Goal: Task Accomplishment & Management: Use online tool/utility

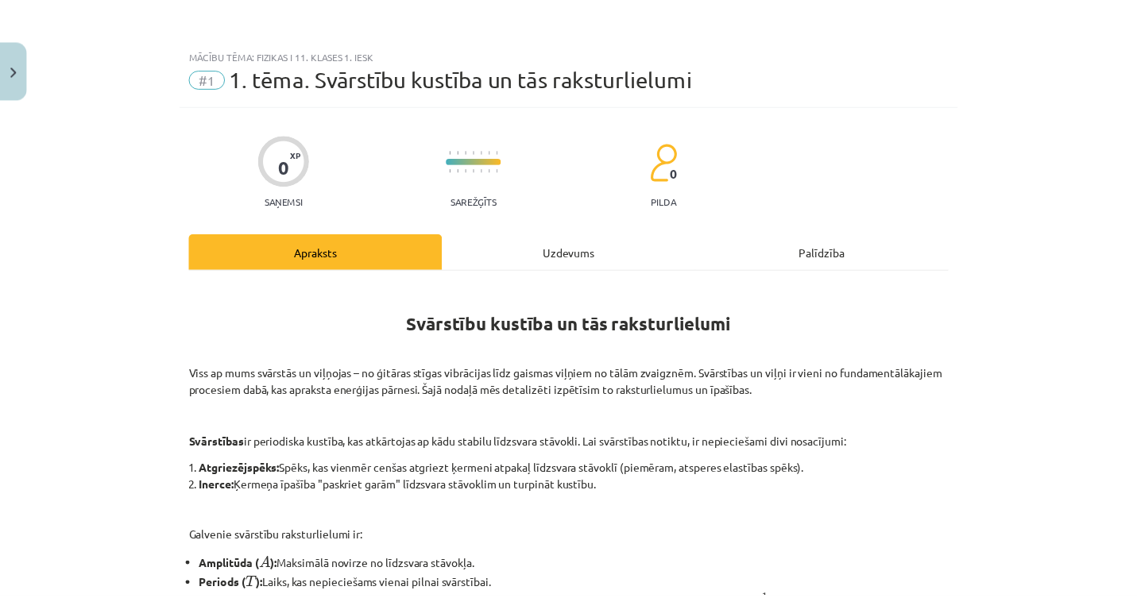
scroll to position [874, 0]
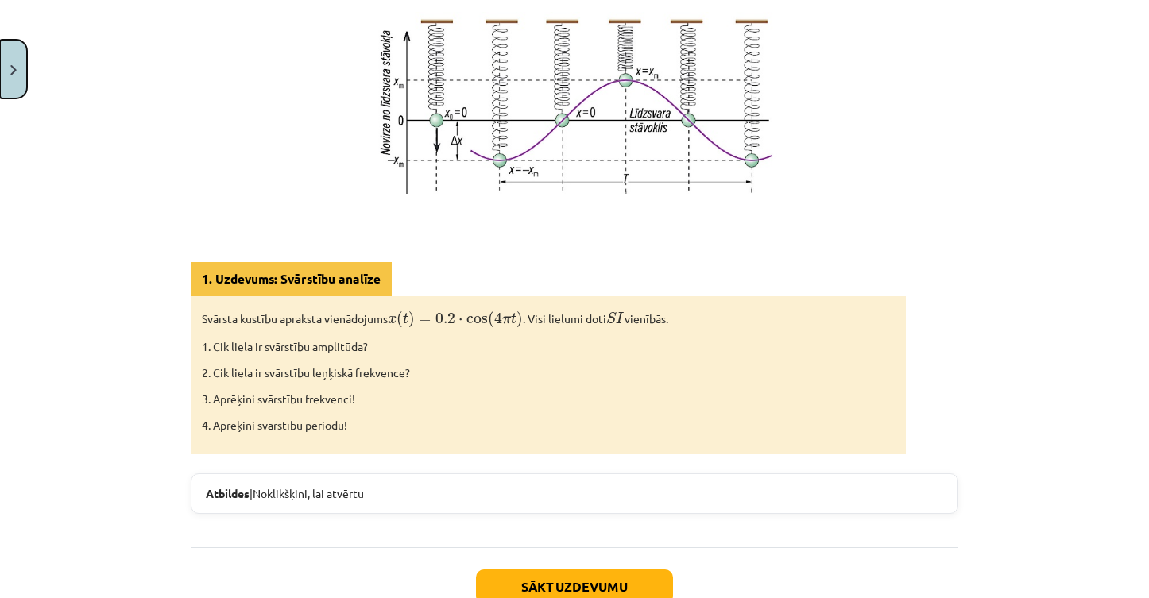
click at [21, 75] on button "Close" at bounding box center [13, 69] width 27 height 59
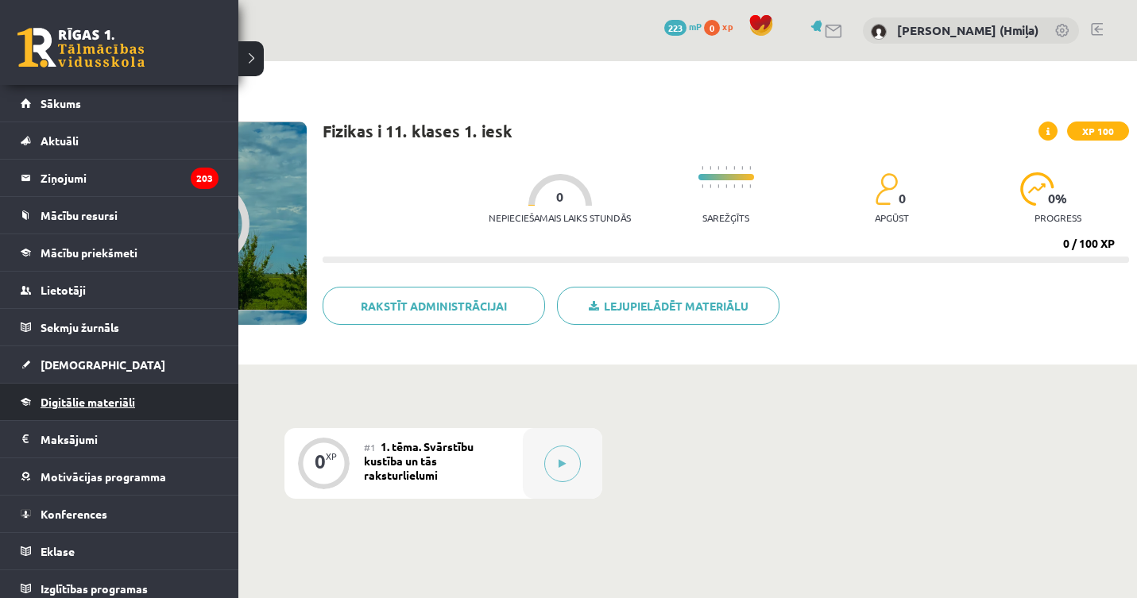
click at [62, 400] on span "Digitālie materiāli" at bounding box center [88, 402] width 95 height 14
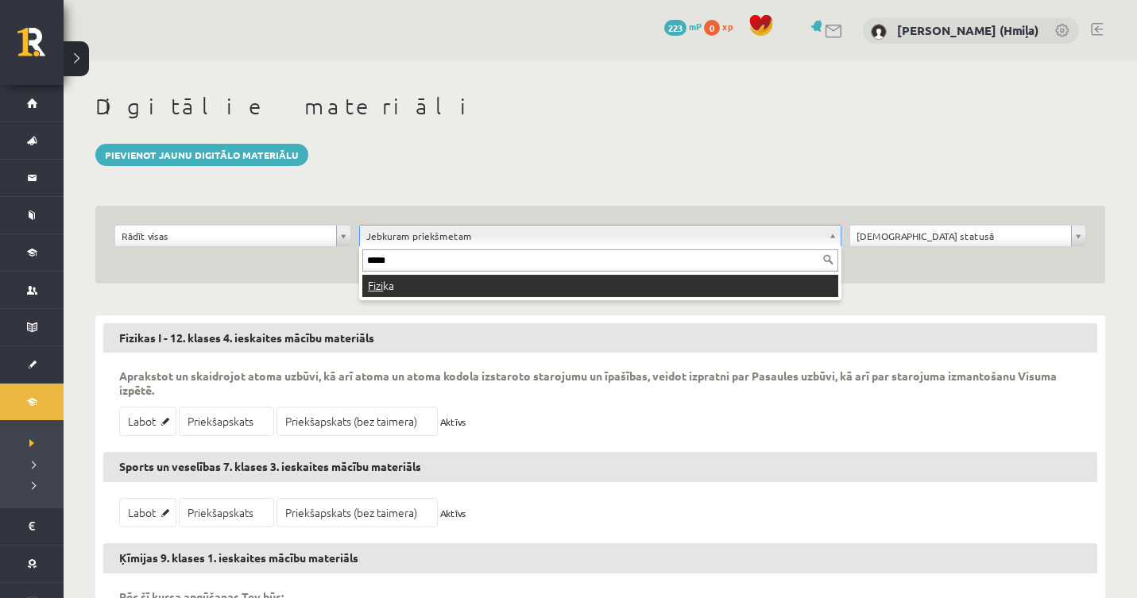
type input "******"
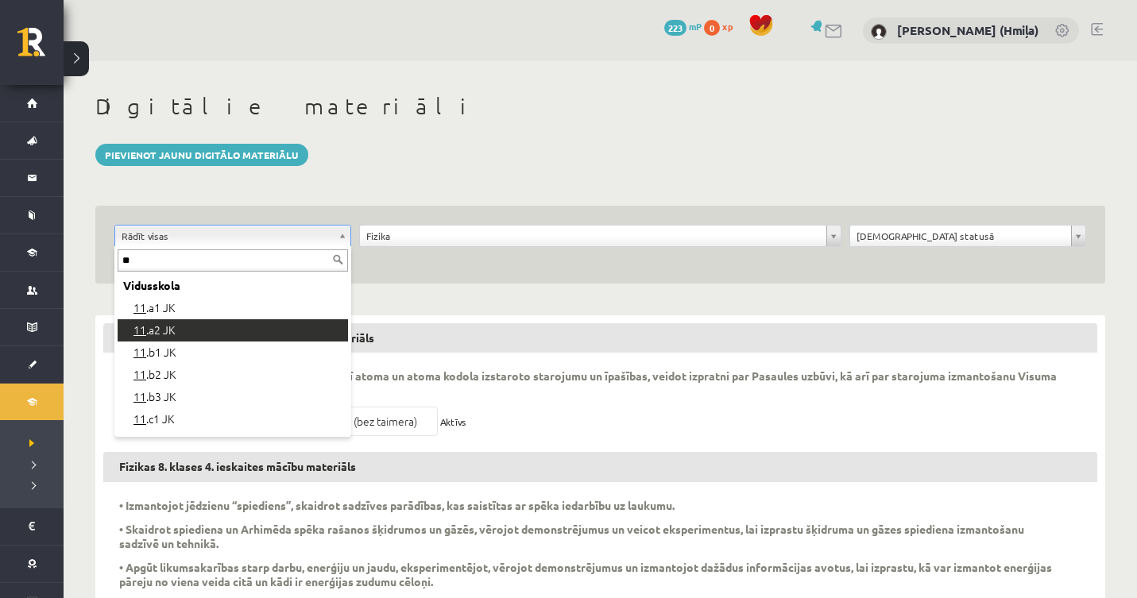
type input "**"
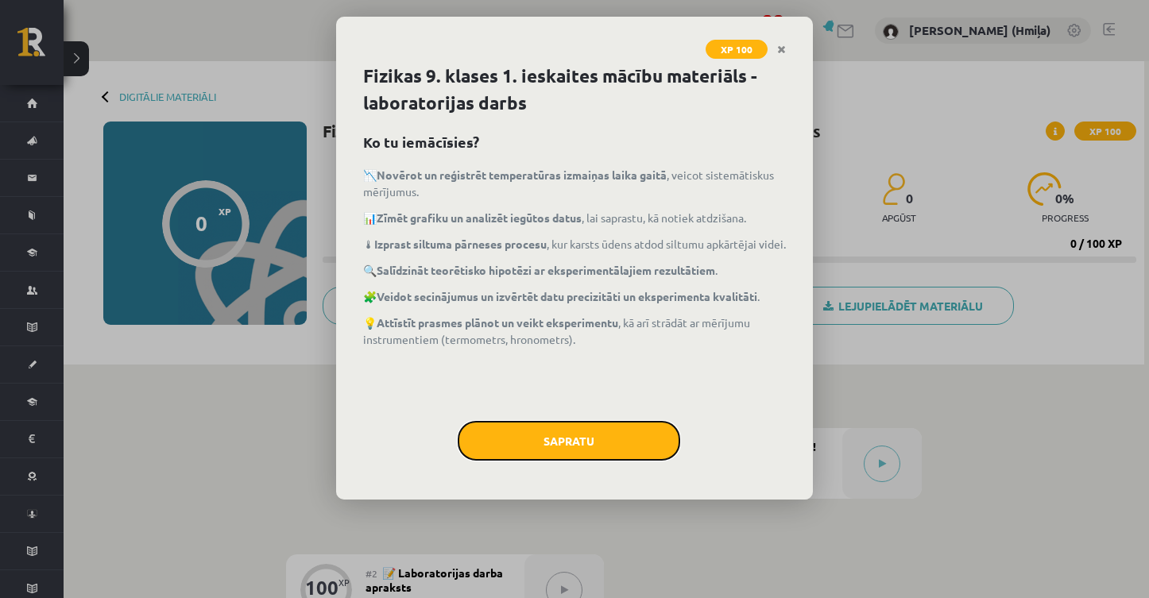
click at [654, 456] on button "Sapratu" at bounding box center [569, 441] width 222 height 40
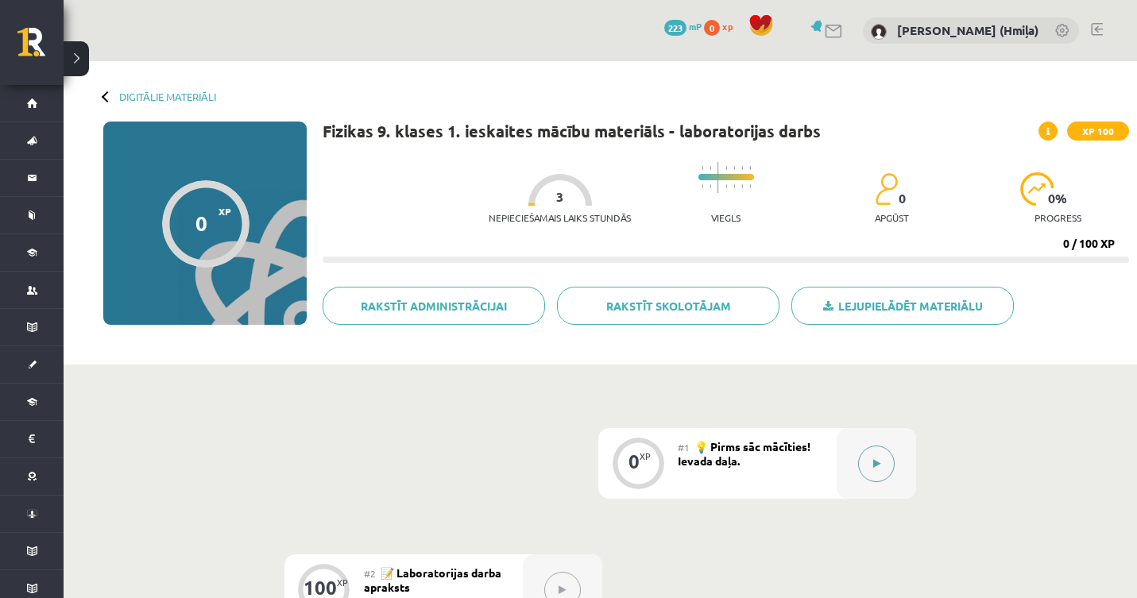
click at [891, 466] on button at bounding box center [876, 464] width 37 height 37
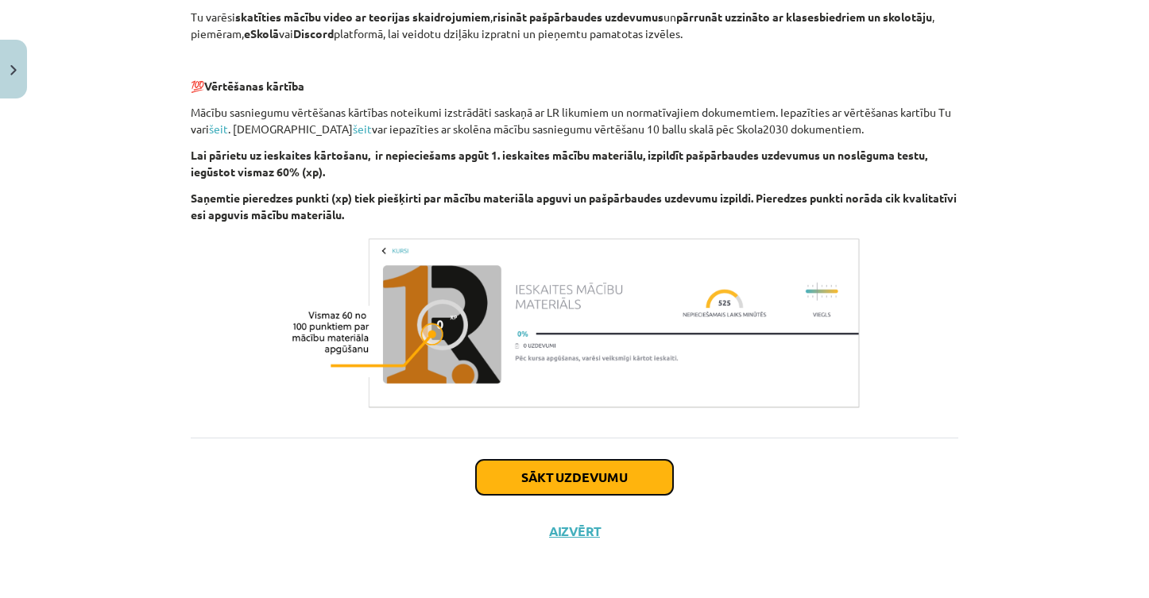
click at [641, 473] on button "Sākt uzdevumu" at bounding box center [574, 477] width 197 height 35
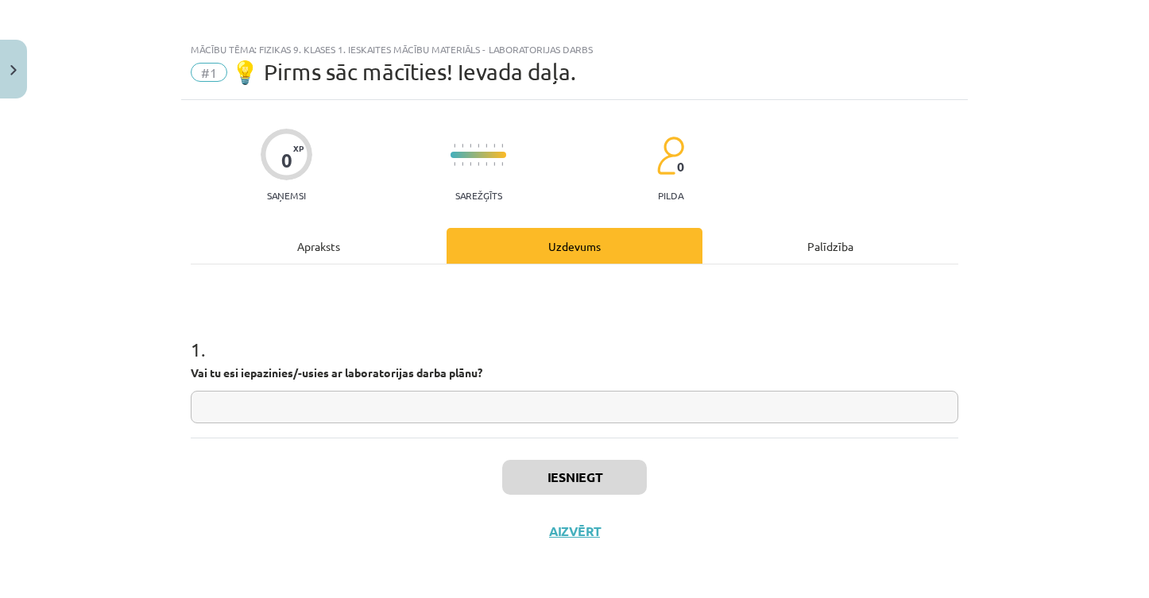
click at [614, 397] on input "text" at bounding box center [574, 407] width 767 height 33
type input "***"
click at [628, 482] on button "Iesniegt" at bounding box center [574, 477] width 145 height 35
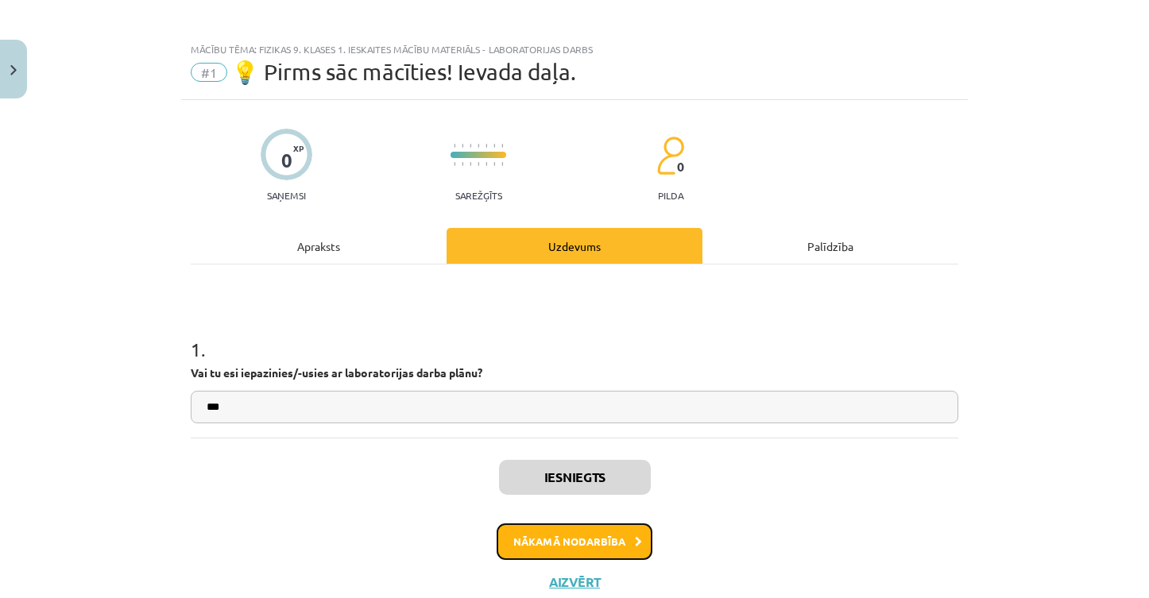
click at [624, 539] on button "Nākamā nodarbība" at bounding box center [575, 542] width 156 height 37
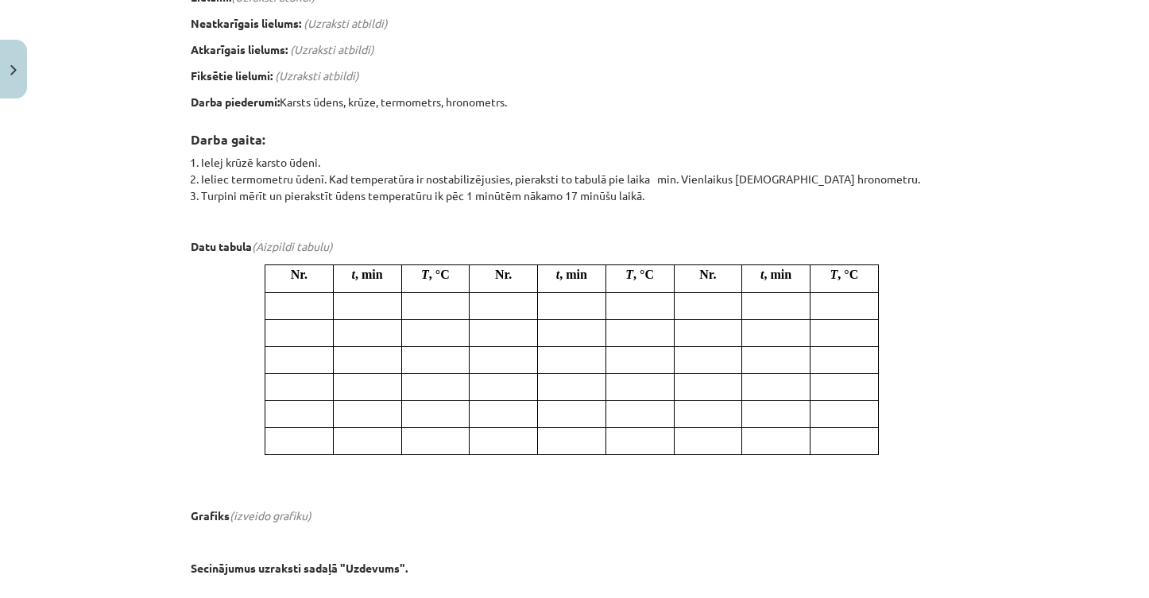
scroll to position [392, 0]
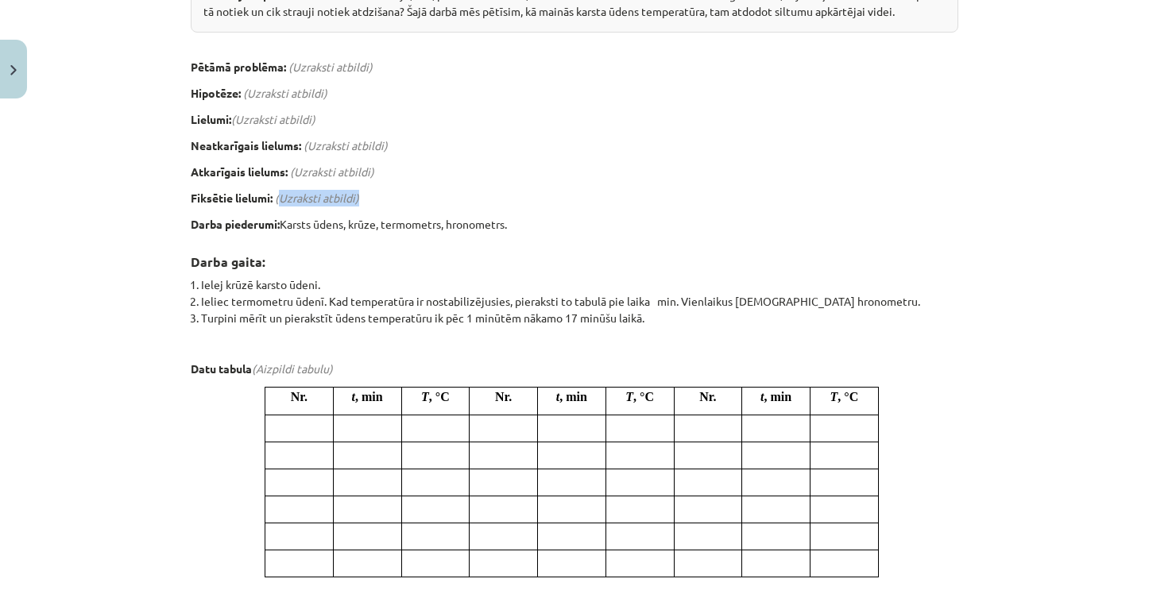
drag, startPoint x: 274, startPoint y: 194, endPoint x: 341, endPoint y: 197, distance: 66.8
click at [356, 196] on p "Fiksētie lielumi: (Uzraksti atbildi)" at bounding box center [574, 198] width 767 height 17
click at [280, 191] on em "(Uzraksti atbildi)" at bounding box center [317, 198] width 84 height 14
drag, startPoint x: 273, startPoint y: 195, endPoint x: 381, endPoint y: 199, distance: 107.4
click at [381, 199] on p "Fiksētie lielumi: (Uzraksti atbildi)" at bounding box center [574, 198] width 767 height 17
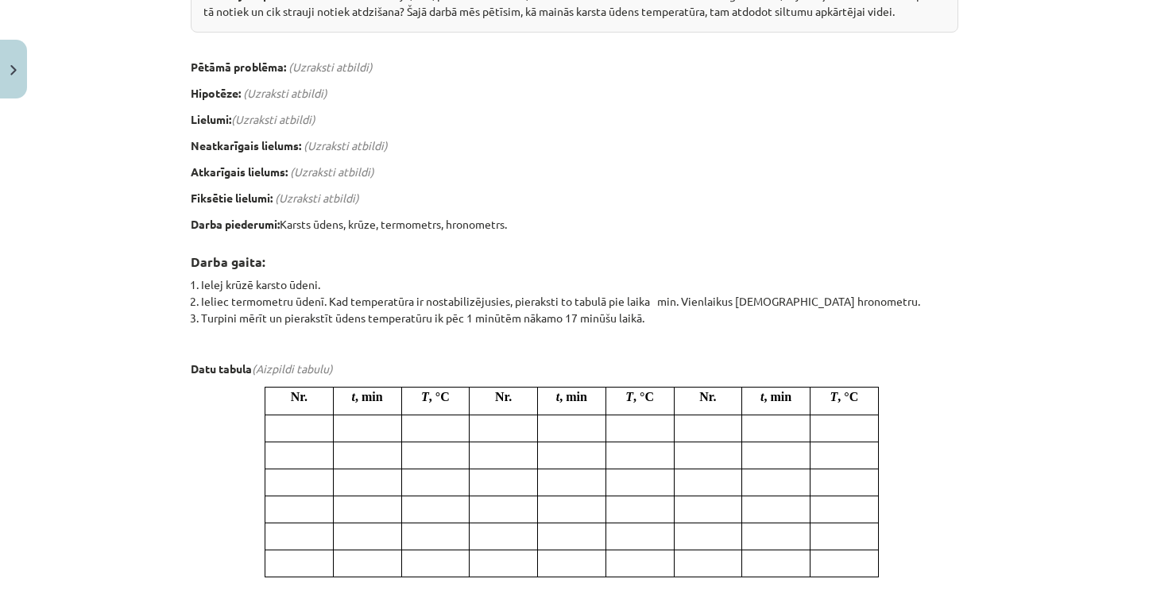
click at [304, 211] on div "Laboratorijas darbs Nr. 1: Karstā ūdens atdzišana Situācijas apraksts. Tu uztai…" at bounding box center [574, 296] width 767 height 806
drag, startPoint x: 276, startPoint y: 198, endPoint x: 403, endPoint y: 203, distance: 127.2
click at [403, 203] on p "Fiksētie lielumi: (Uzraksti atbildi)" at bounding box center [574, 198] width 767 height 17
copy em "(Uzraksti atbildi)"
drag, startPoint x: 251, startPoint y: 366, endPoint x: 351, endPoint y: 365, distance: 100.1
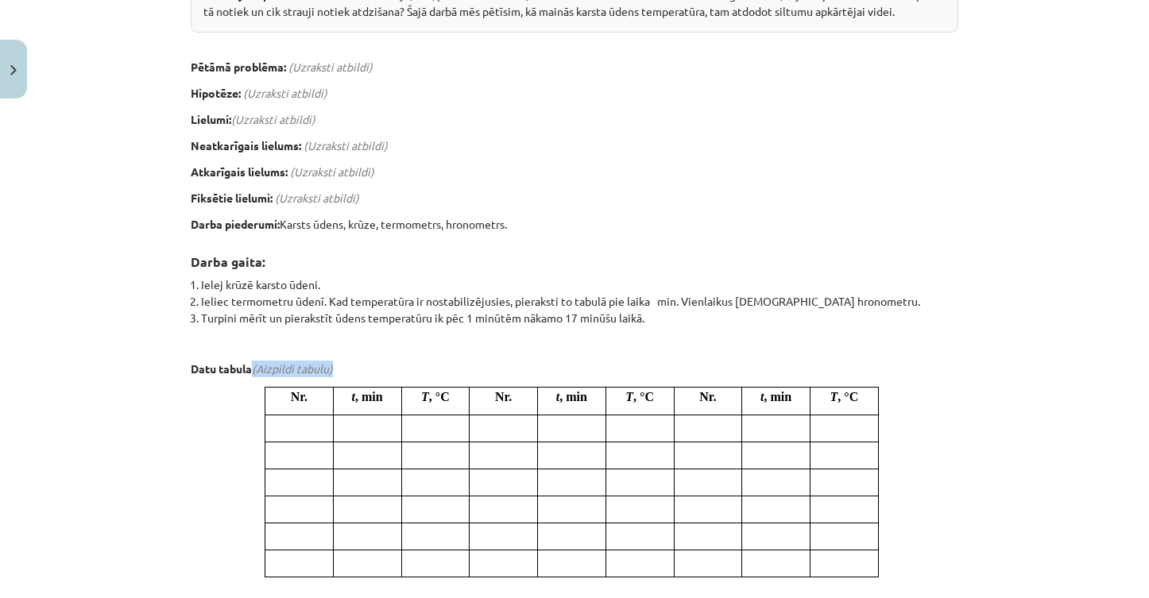
click at [351, 365] on p "Datu tabula (Aizpildi tabulu)" at bounding box center [574, 369] width 767 height 17
copy em "(Aizpildi tabulu)"
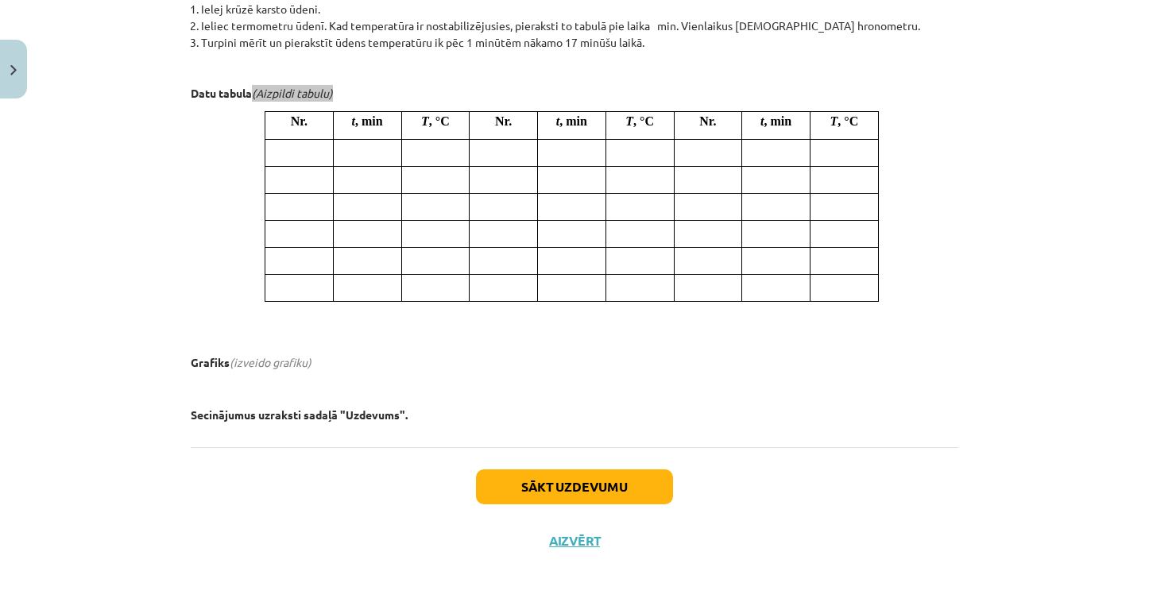
scroll to position [675, 0]
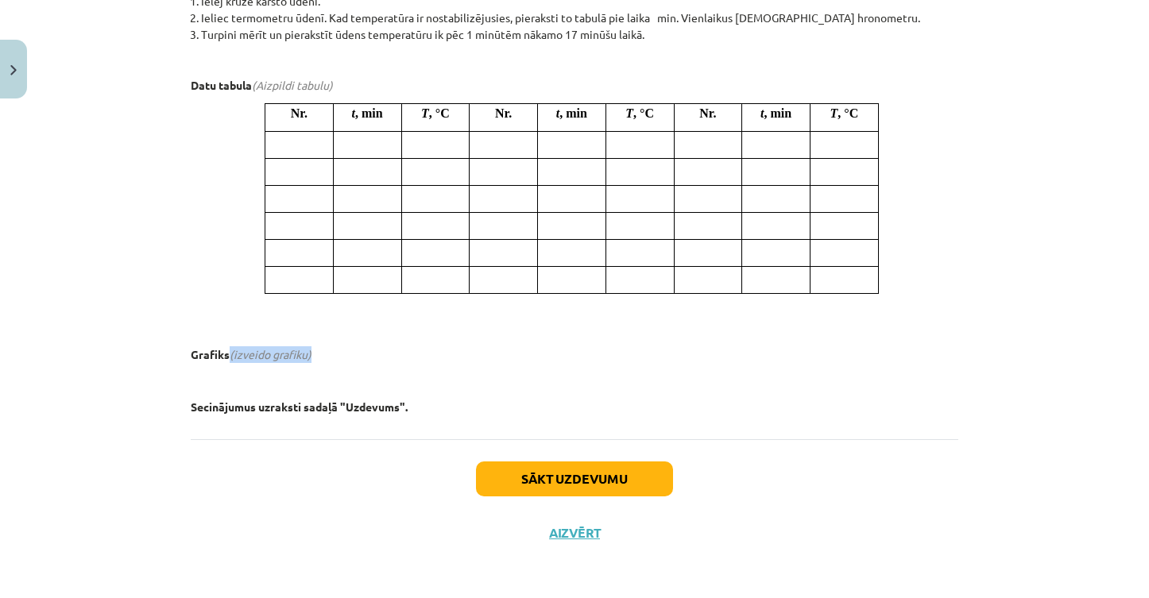
drag, startPoint x: 225, startPoint y: 353, endPoint x: 336, endPoint y: 353, distance: 111.2
click at [336, 353] on p "Grafiks (izveido grafiku)" at bounding box center [574, 354] width 767 height 17
copy em "(izveido grafiku)"
click at [278, 406] on b "Secinājumus uzraksti sadaļā "Uzdevums"." at bounding box center [299, 407] width 217 height 14
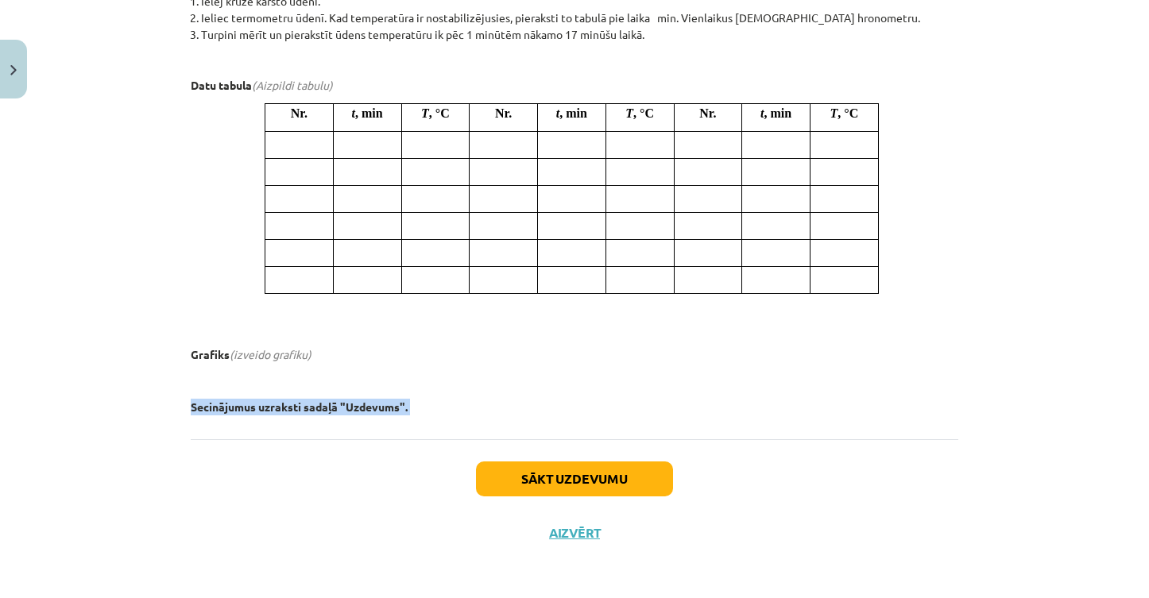
click at [278, 406] on b "Secinājumus uzraksti sadaļā "Uzdevums"." at bounding box center [299, 407] width 217 height 14
copy b "Secinājumus uzraksti sadaļā "Uzdevums"."
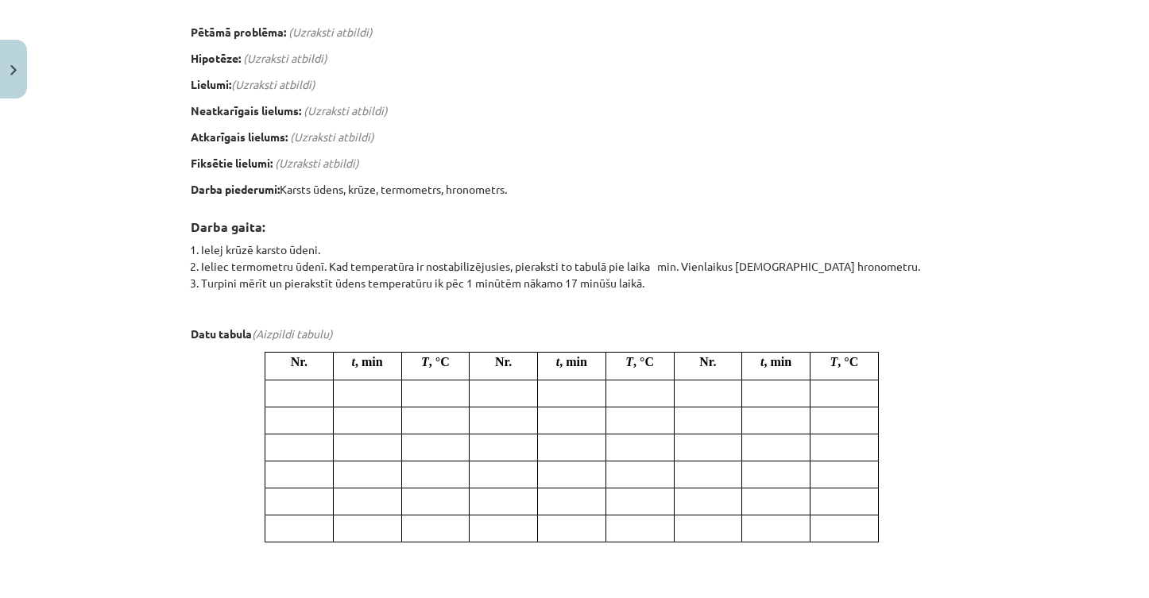
scroll to position [424, 0]
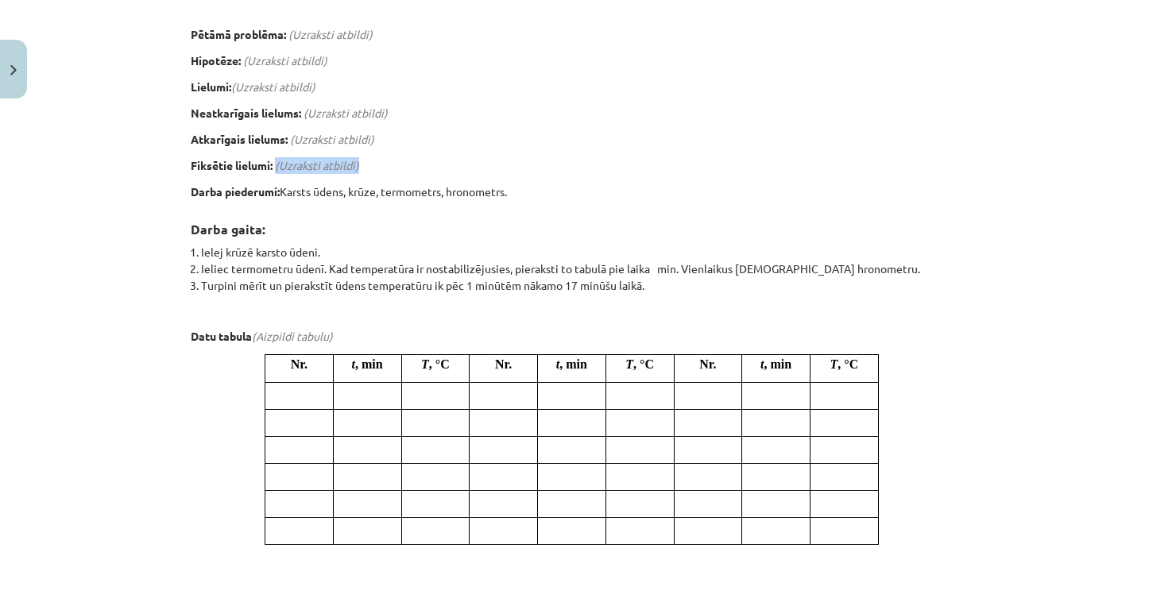
drag, startPoint x: 272, startPoint y: 164, endPoint x: 381, endPoint y: 167, distance: 108.9
click at [381, 167] on p "Fiksētie lielumi: (Uzraksti atbildi)" at bounding box center [574, 165] width 767 height 17
copy em "(Uzraksti atbildi)"
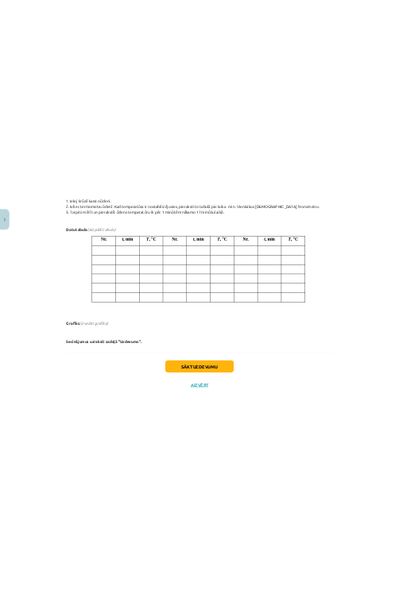
scroll to position [675, 0]
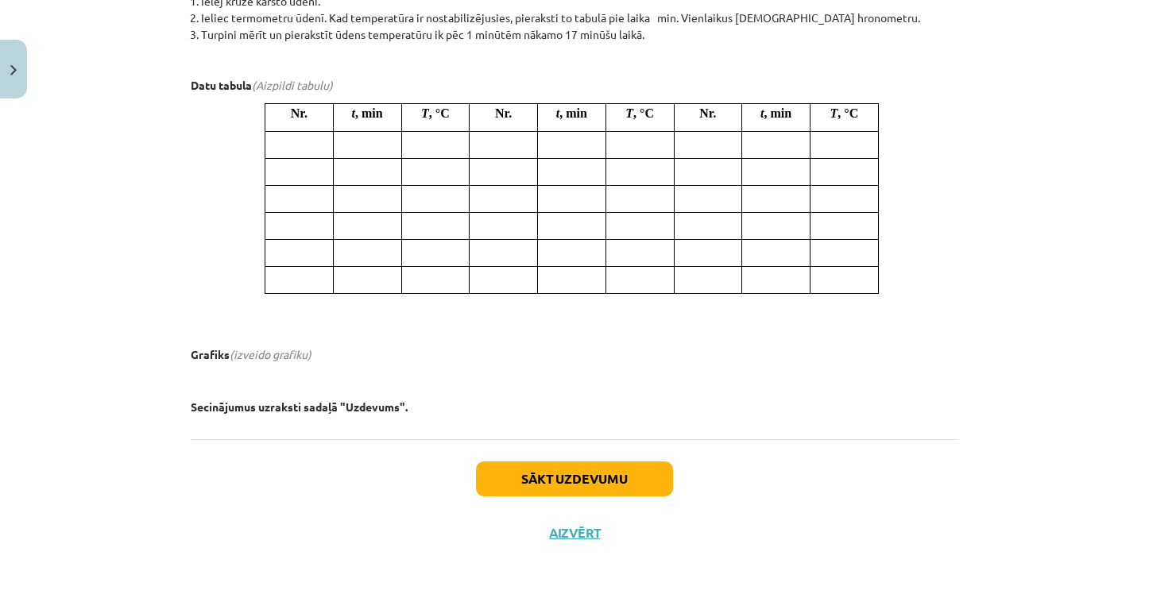
click at [268, 79] on em "(Aizpildi tabulu)" at bounding box center [292, 85] width 81 height 14
drag, startPoint x: 249, startPoint y: 81, endPoint x: 372, endPoint y: 86, distance: 122.4
click at [372, 86] on p "Datu tabula (Aizpildi tabulu)" at bounding box center [574, 85] width 767 height 17
copy em "(Aizpildi tabulu)"
drag, startPoint x: 226, startPoint y: 354, endPoint x: 354, endPoint y: 354, distance: 127.1
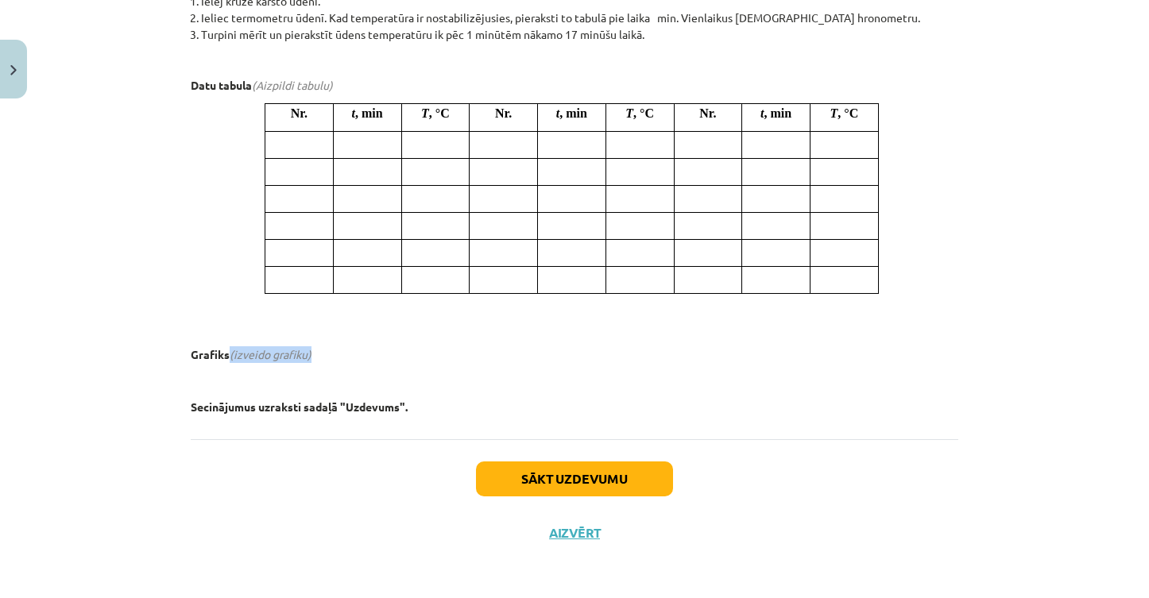
click at [354, 354] on p "Grafiks (izveido grafiku)" at bounding box center [574, 354] width 767 height 17
copy em "(izveido grafiku)"
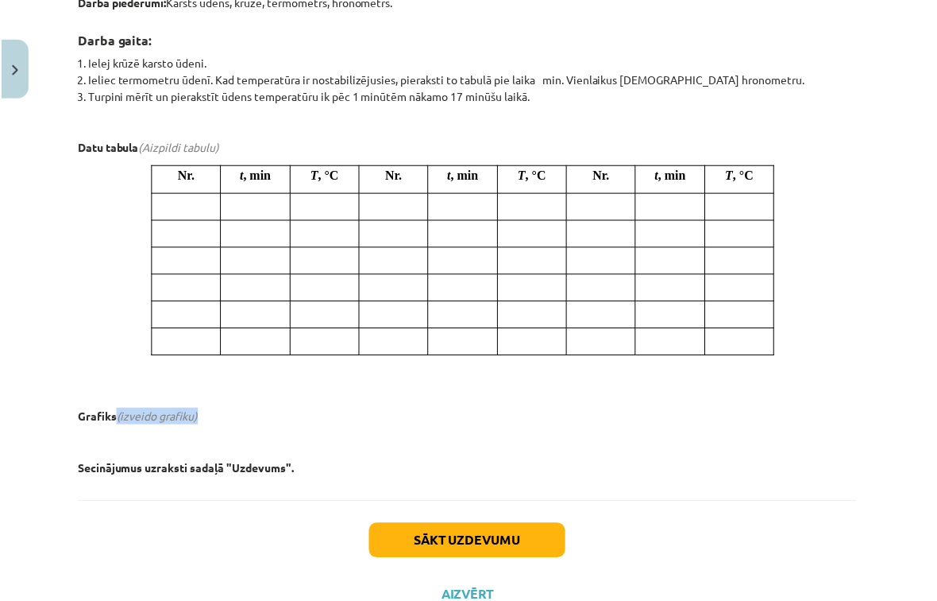
scroll to position [597, 0]
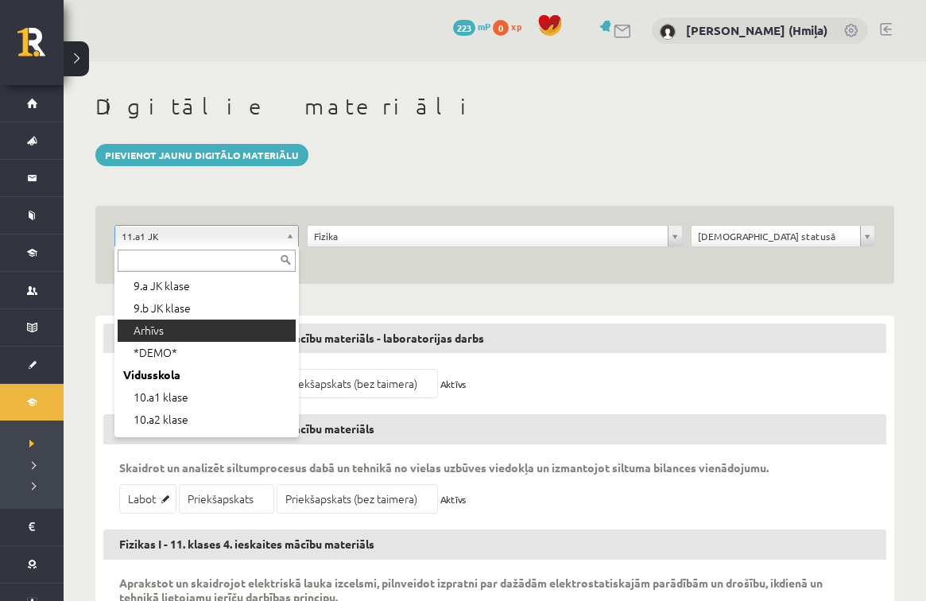
scroll to position [129, 0]
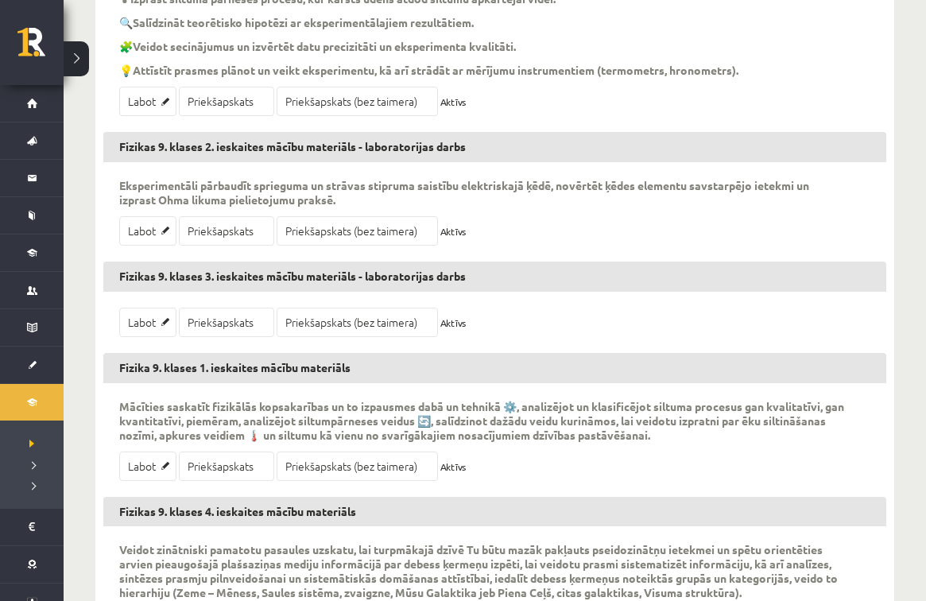
scroll to position [720, 0]
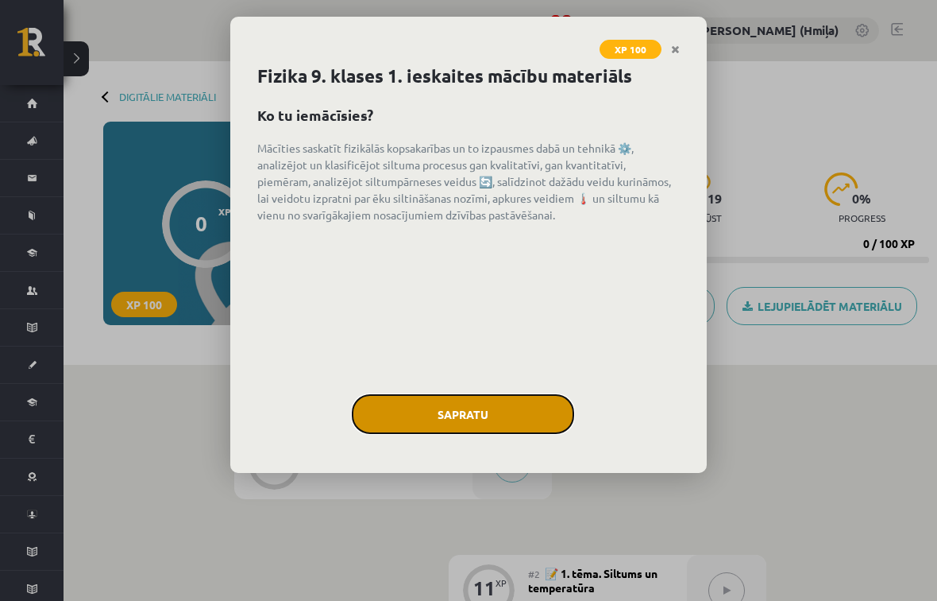
click at [460, 398] on button "Sapratu" at bounding box center [463, 414] width 222 height 40
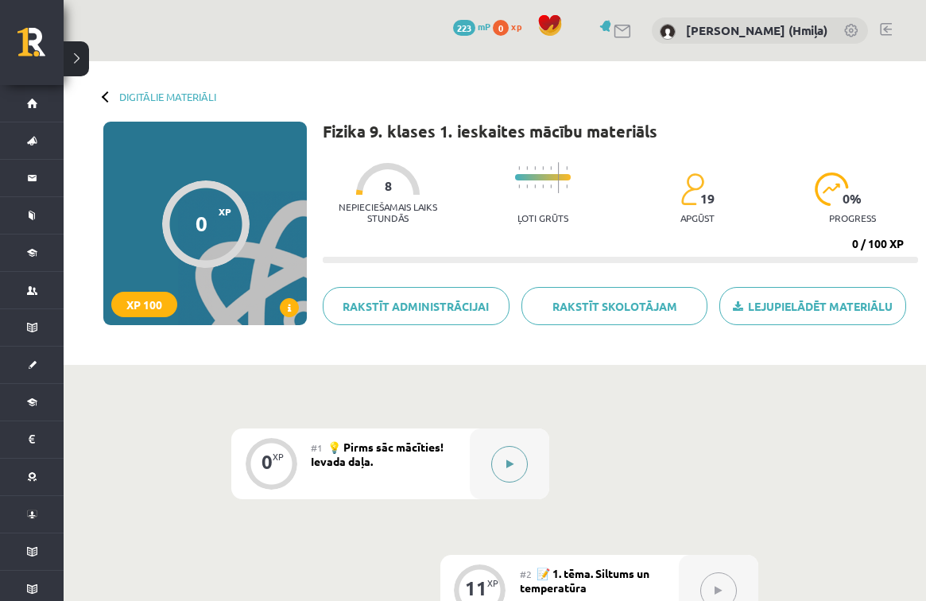
click at [504, 450] on button at bounding box center [509, 464] width 37 height 37
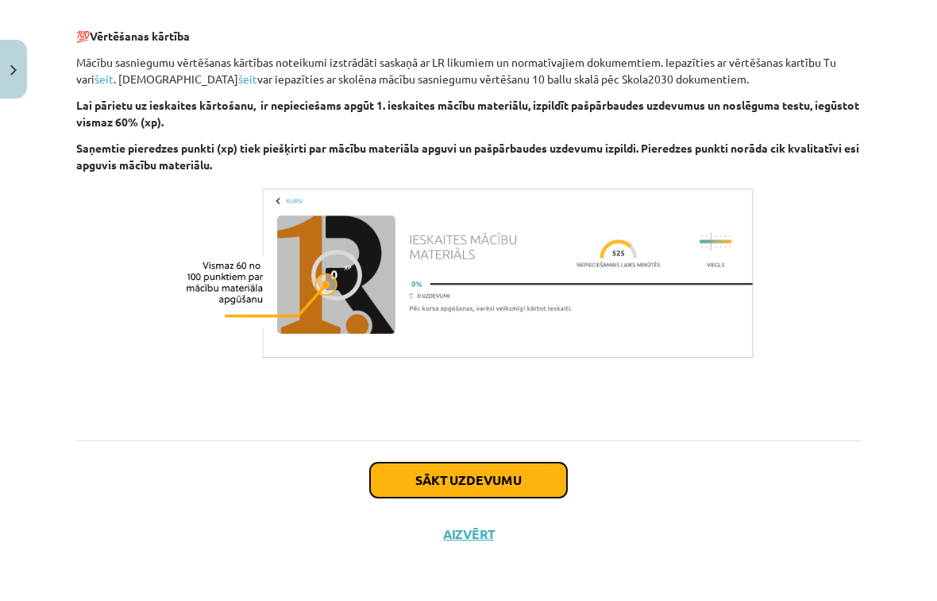
click at [535, 469] on button "Sākt uzdevumu" at bounding box center [468, 479] width 197 height 35
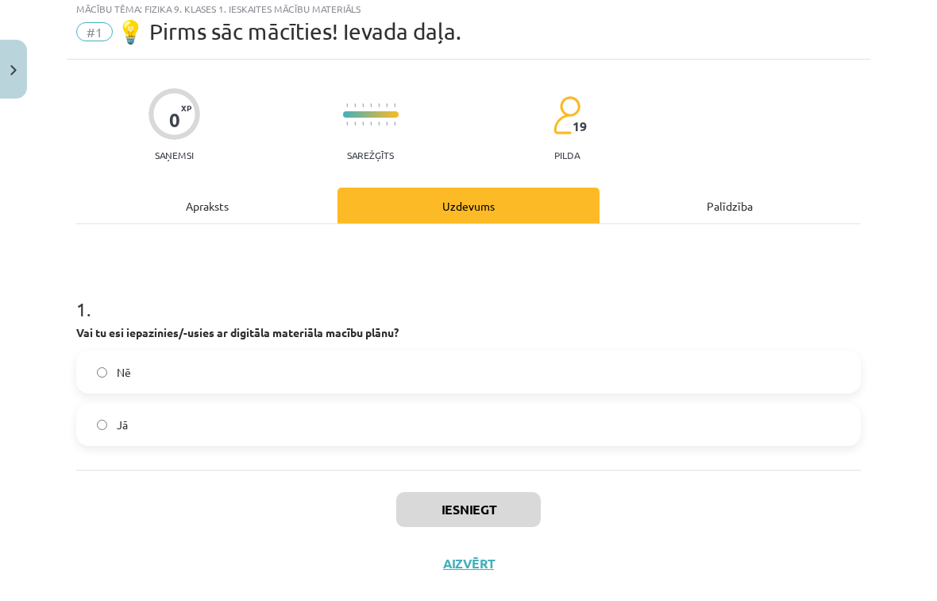
scroll to position [40, 0]
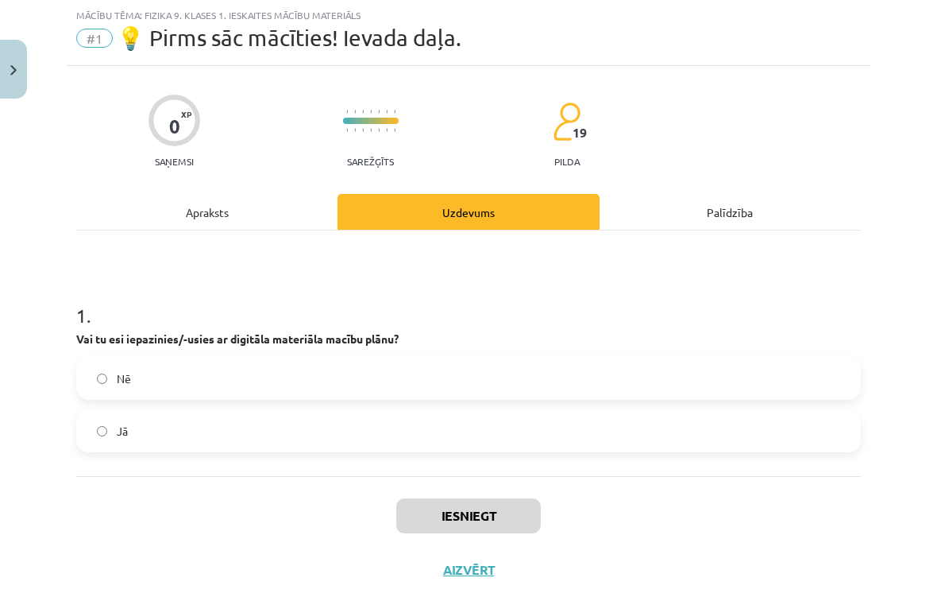
click at [485, 396] on label "Nē" at bounding box center [469, 378] width 782 height 40
click at [493, 498] on button "Iesniegt" at bounding box center [468, 515] width 145 height 35
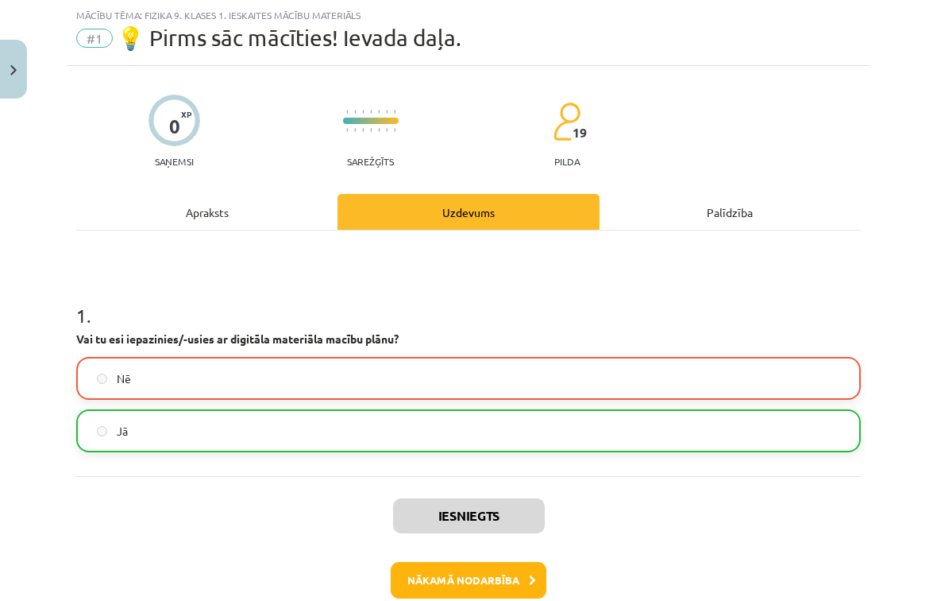
click at [485, 544] on div "Iesniegts Nākamā nodarbība Aizvērt" at bounding box center [468, 557] width 785 height 162
click at [493, 567] on button "Nākamā nodarbība" at bounding box center [469, 580] width 156 height 37
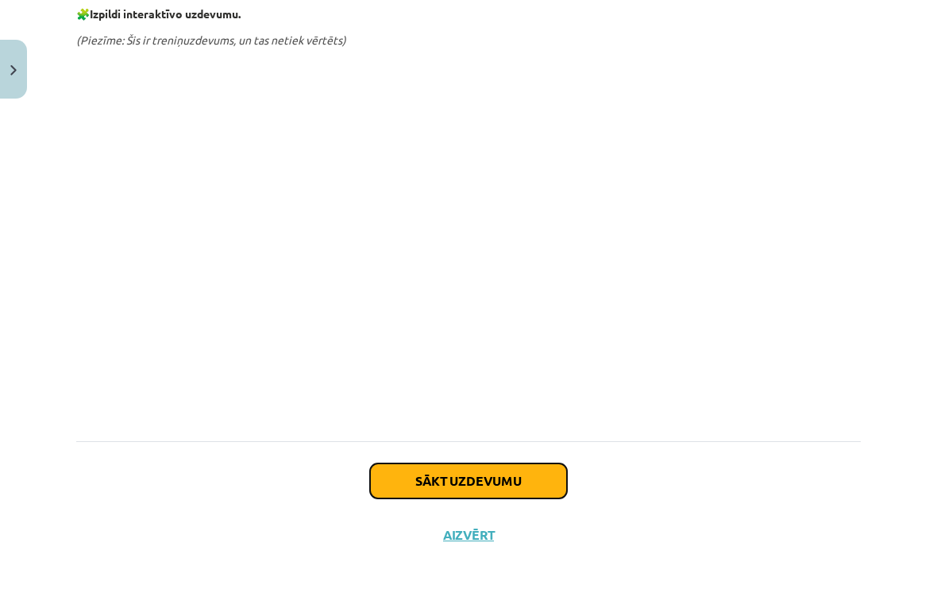
click at [517, 479] on button "Sākt uzdevumu" at bounding box center [468, 480] width 197 height 35
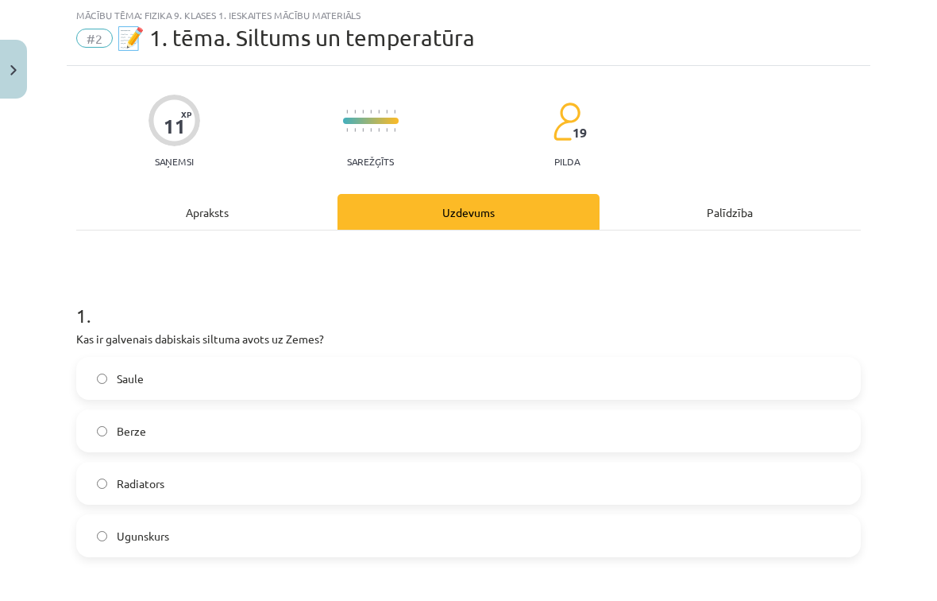
click at [471, 382] on label "Saule" at bounding box center [469, 378] width 782 height 40
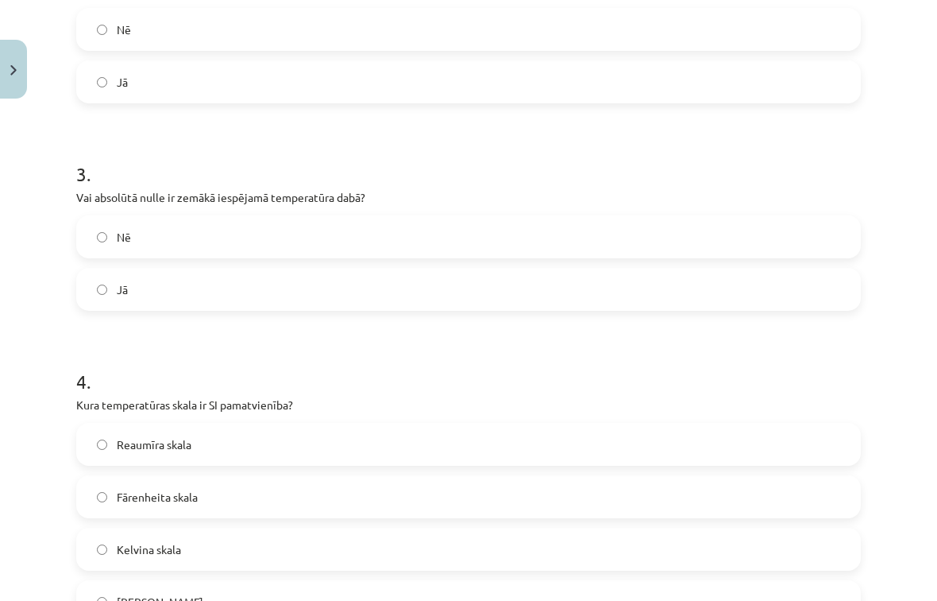
scroll to position [1167, 0]
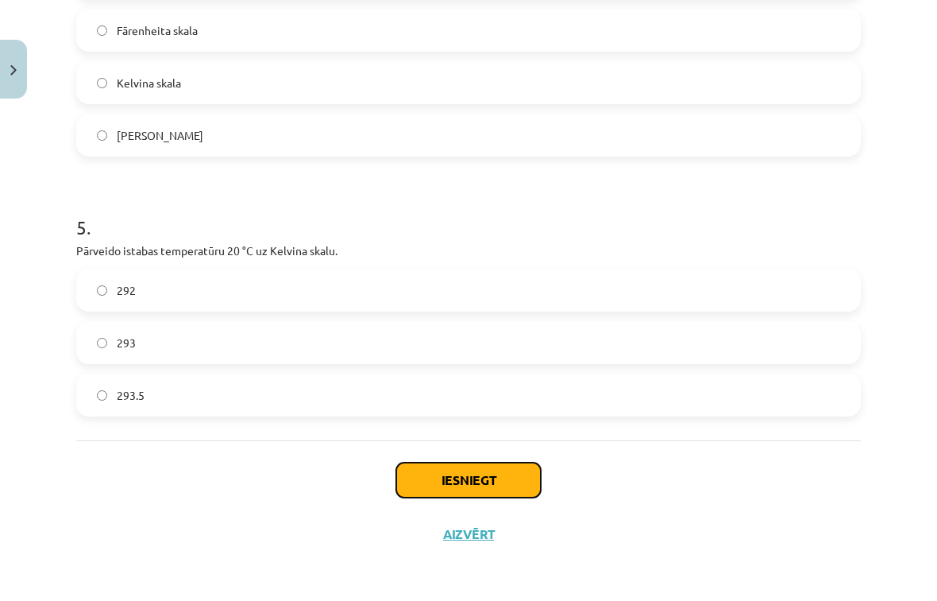
click at [463, 482] on button "Iesniegt" at bounding box center [468, 479] width 145 height 35
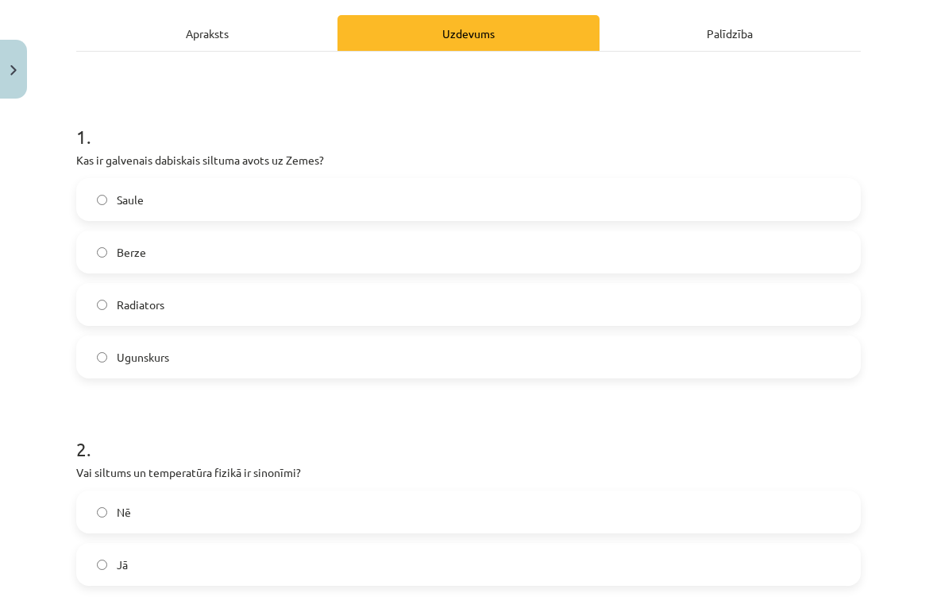
scroll to position [0, 0]
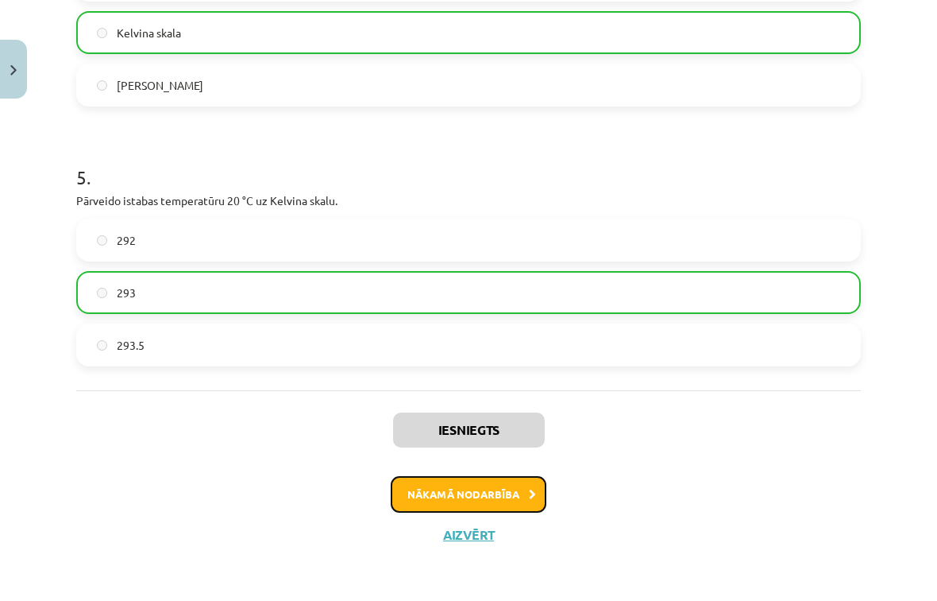
click at [508, 504] on button "Nākamā nodarbība" at bounding box center [469, 494] width 156 height 37
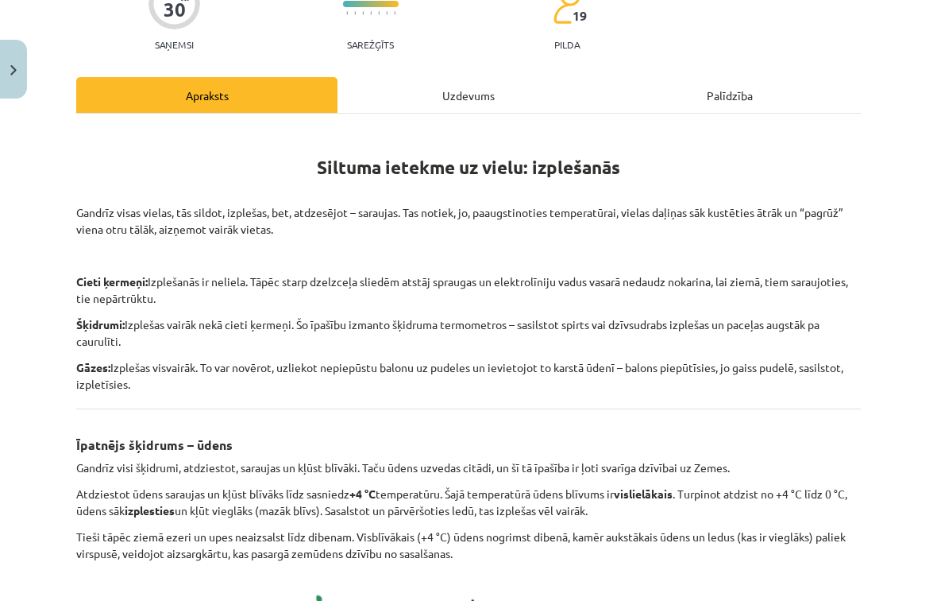
scroll to position [742, 0]
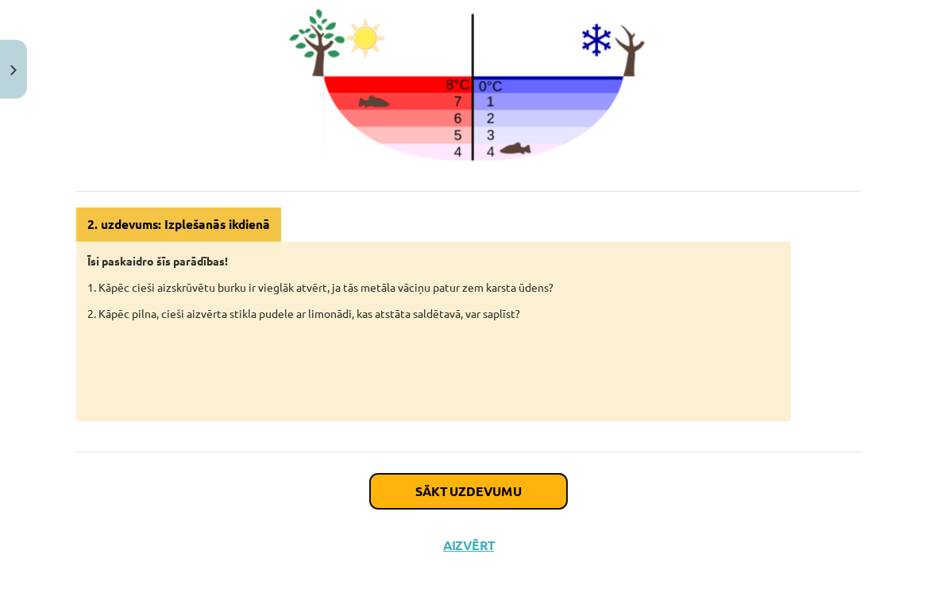
click at [533, 489] on button "Sākt uzdevumu" at bounding box center [468, 490] width 197 height 35
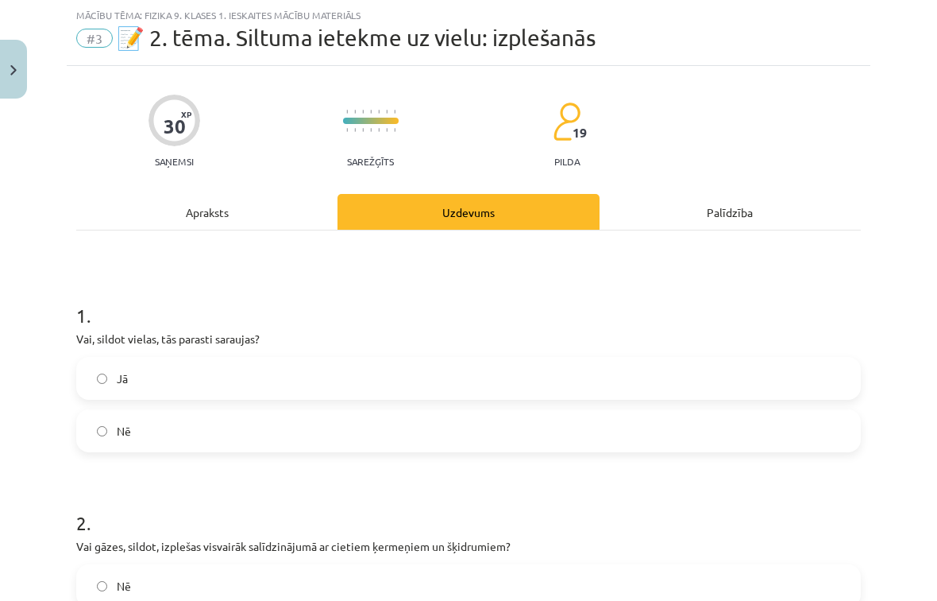
click at [502, 381] on label "Jā" at bounding box center [469, 378] width 782 height 40
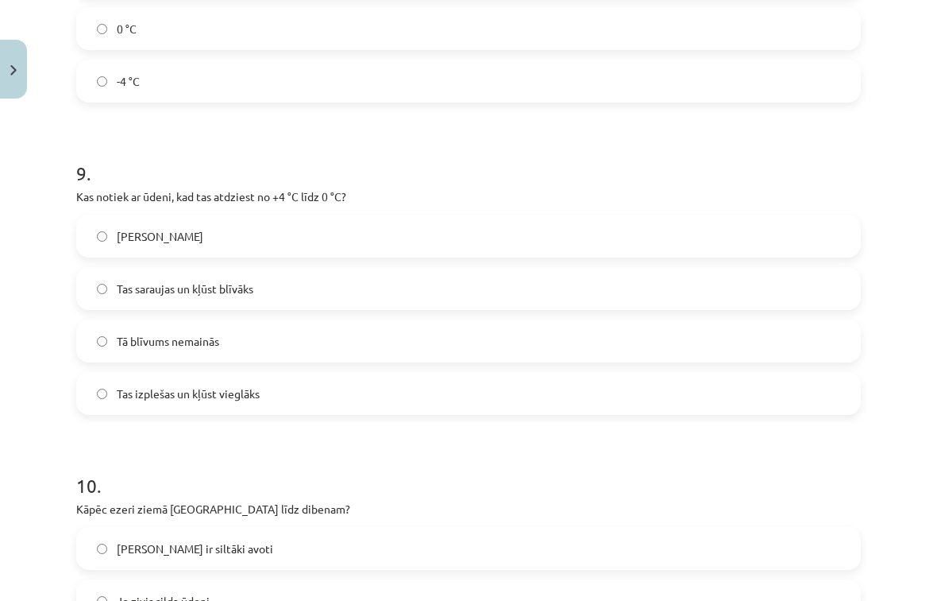
scroll to position [2571, 0]
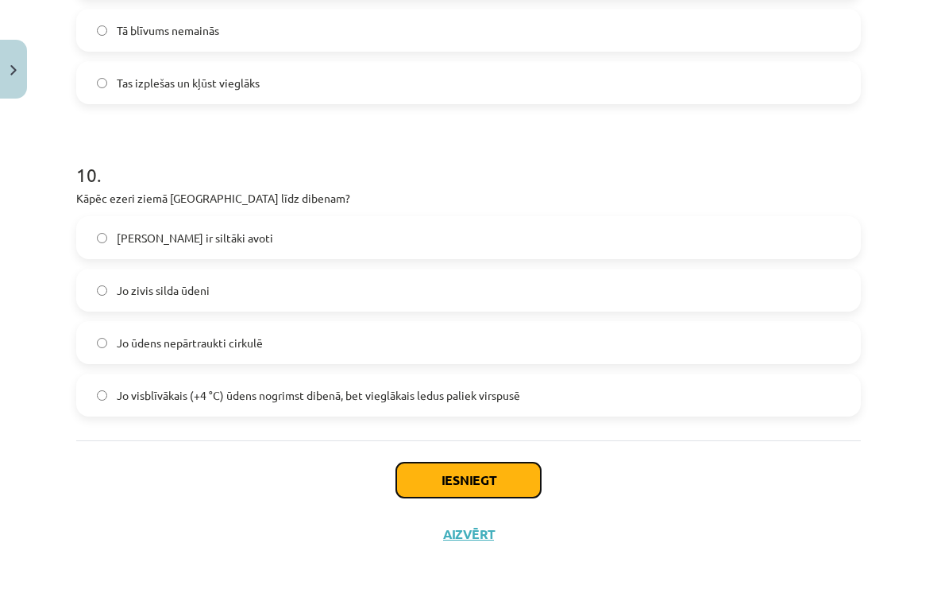
click at [500, 477] on button "Iesniegt" at bounding box center [468, 479] width 145 height 35
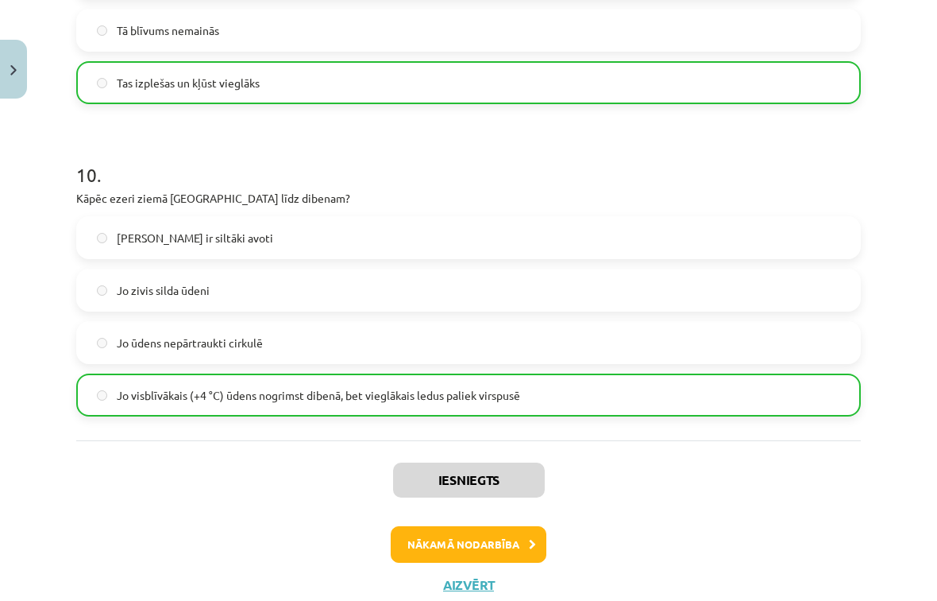
click at [500, 562] on div "Iesniegts Nākamā nodarbība Aizvērt" at bounding box center [468, 521] width 785 height 162
click at [500, 548] on button "Nākamā nodarbība" at bounding box center [469, 544] width 156 height 37
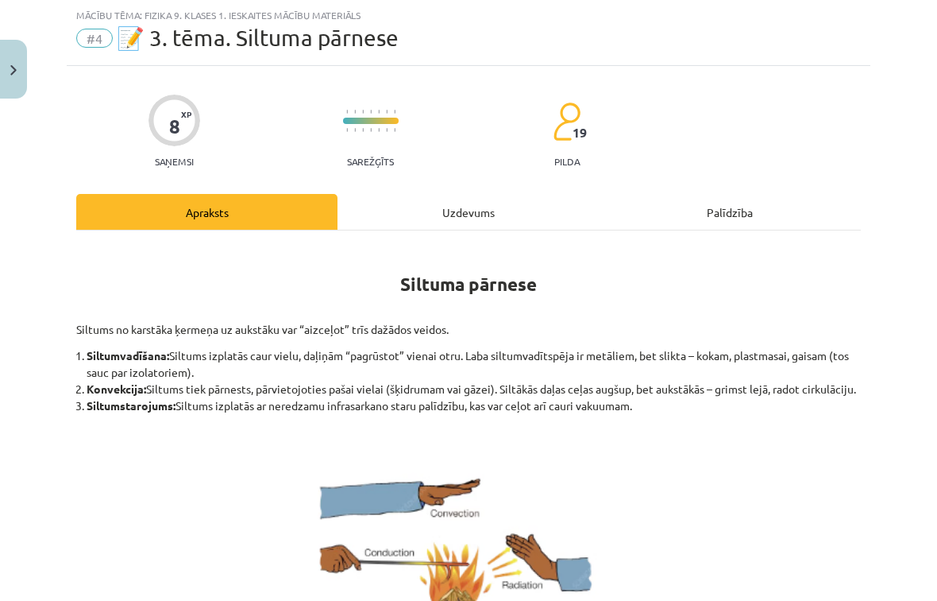
scroll to position [40, 0]
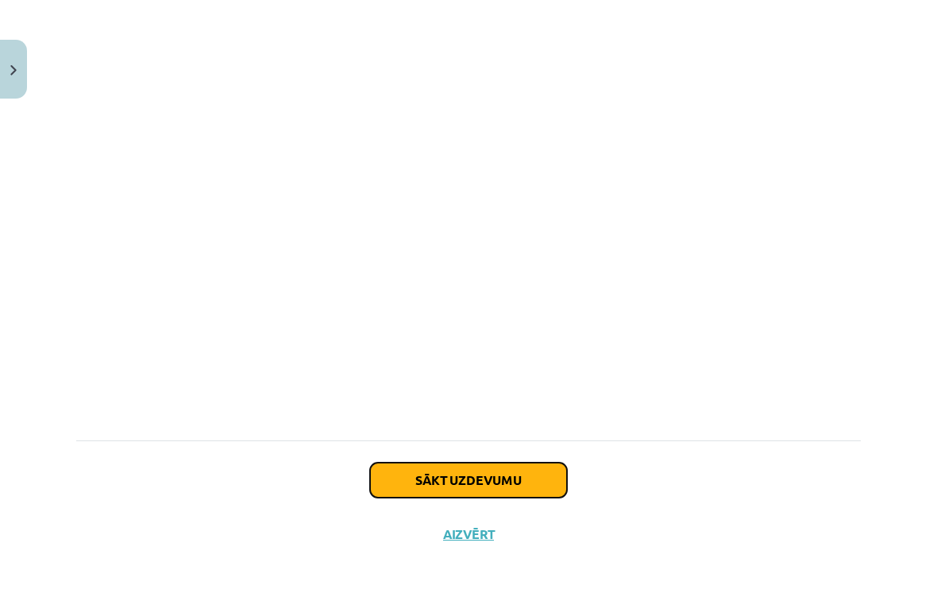
click at [508, 495] on button "Sākt uzdevumu" at bounding box center [468, 479] width 197 height 35
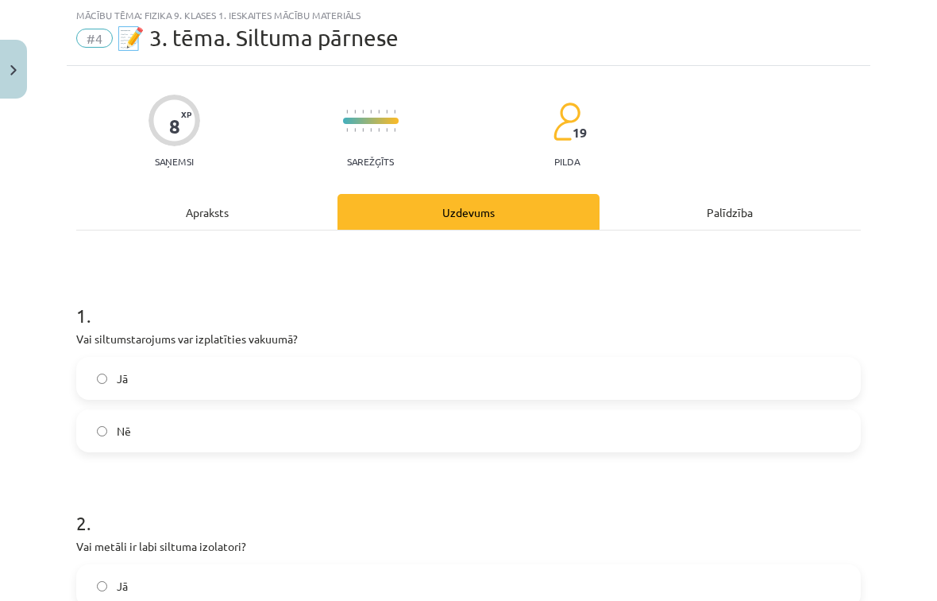
click at [534, 402] on div "Jā Nē" at bounding box center [468, 404] width 785 height 95
click at [516, 427] on label "Nē" at bounding box center [469, 431] width 782 height 40
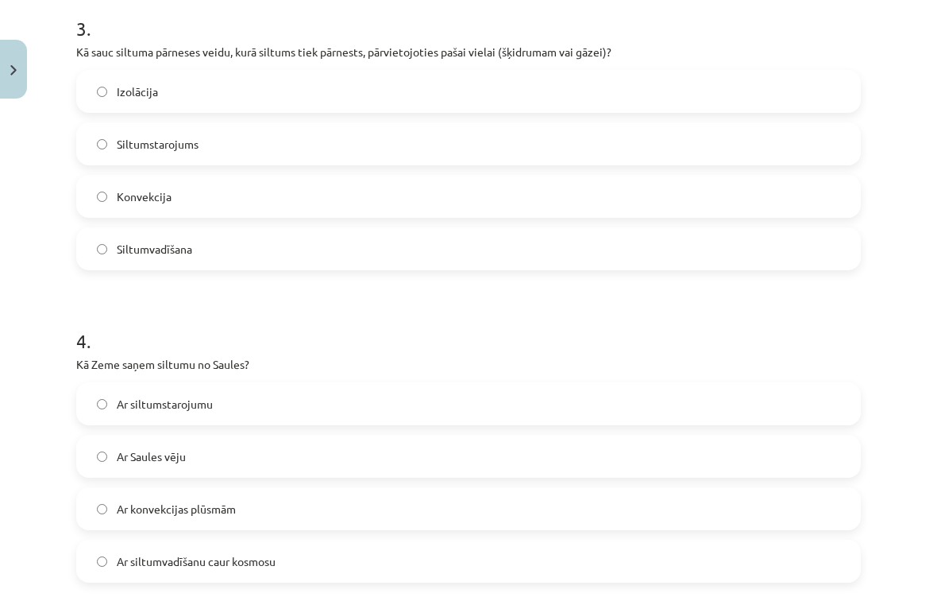
scroll to position [907, 0]
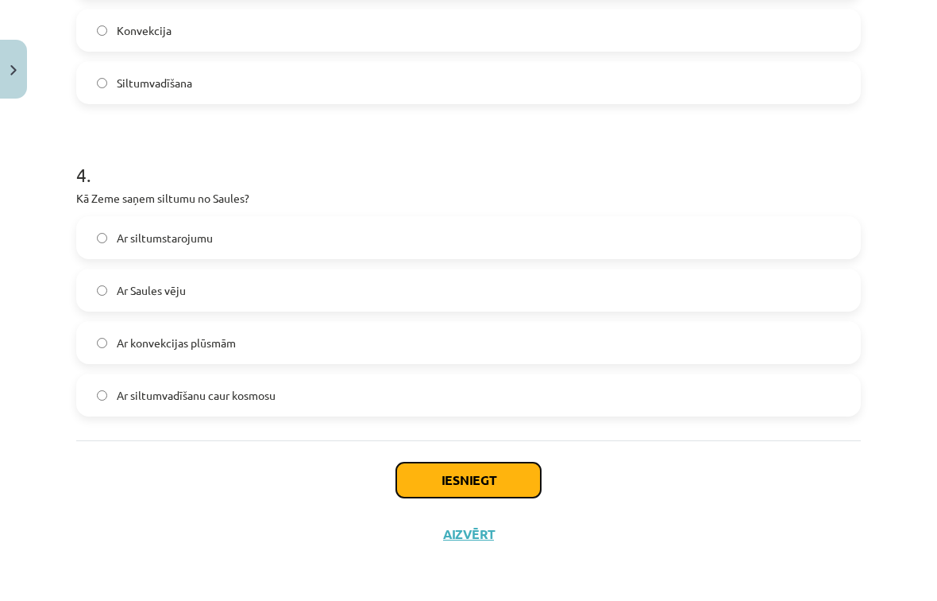
click at [520, 480] on button "Iesniegt" at bounding box center [468, 479] width 145 height 35
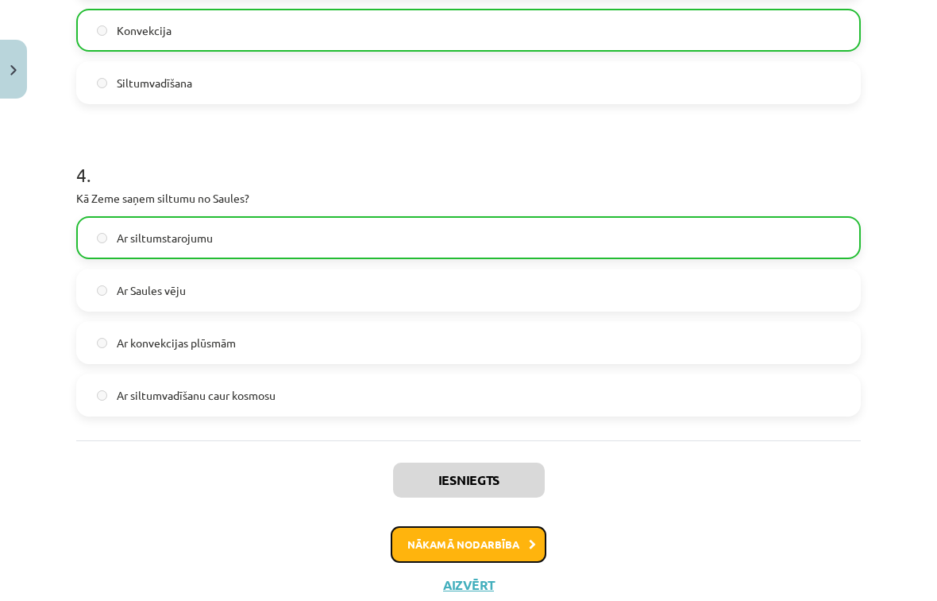
click at [508, 535] on button "Nākamā nodarbība" at bounding box center [469, 544] width 156 height 37
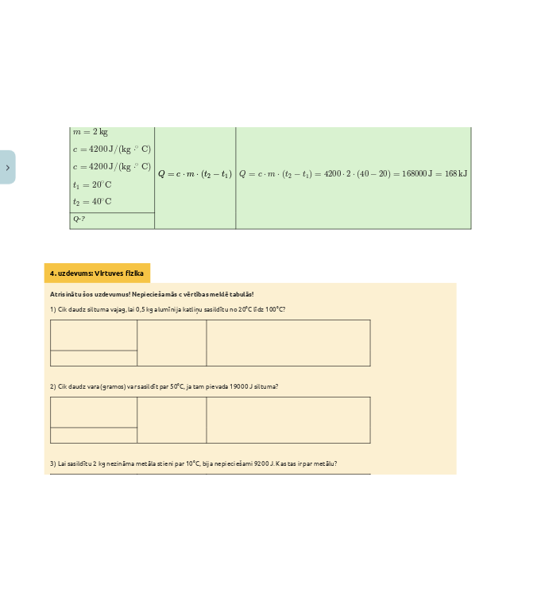
scroll to position [1141, 0]
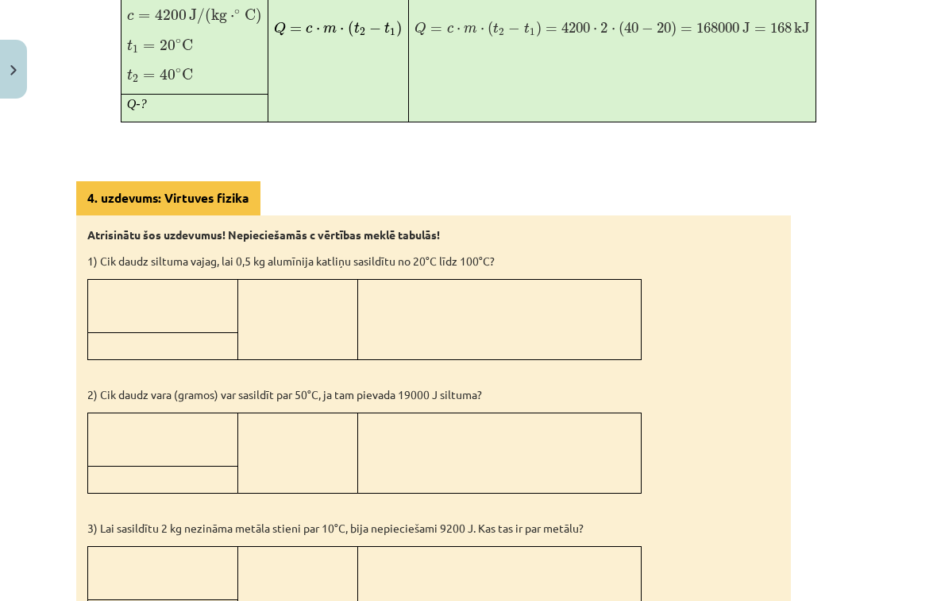
click at [269, 319] on td at bounding box center [298, 319] width 120 height 80
drag, startPoint x: 196, startPoint y: 294, endPoint x: 504, endPoint y: 349, distance: 312.3
click at [504, 332] on tr at bounding box center [365, 305] width 554 height 53
click at [587, 337] on td at bounding box center [499, 319] width 284 height 80
drag, startPoint x: 683, startPoint y: 335, endPoint x: 181, endPoint y: 288, distance: 504.3
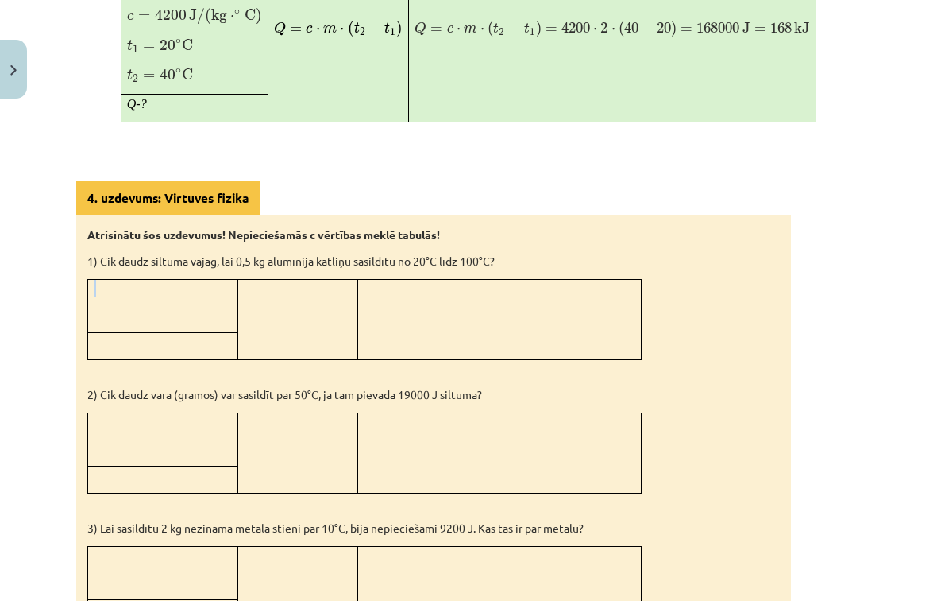
click at [182, 287] on div "Atrisinātu šos uzdevumus! Nepieciešamās c vērtības meklē tabulās! 1) Cik daudz …" at bounding box center [433, 519] width 715 height 609
click at [156, 285] on p at bounding box center [163, 288] width 138 height 17
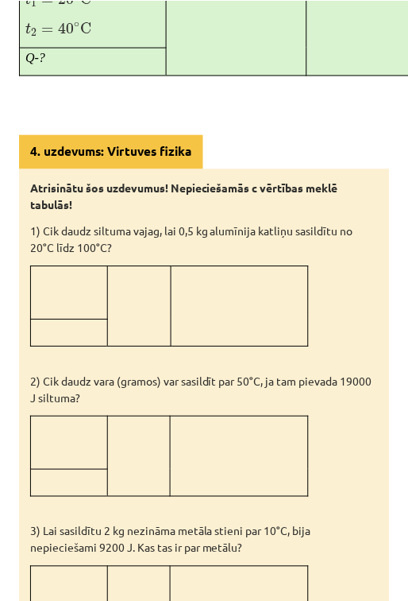
scroll to position [1331, 0]
